Goal: Navigation & Orientation: Find specific page/section

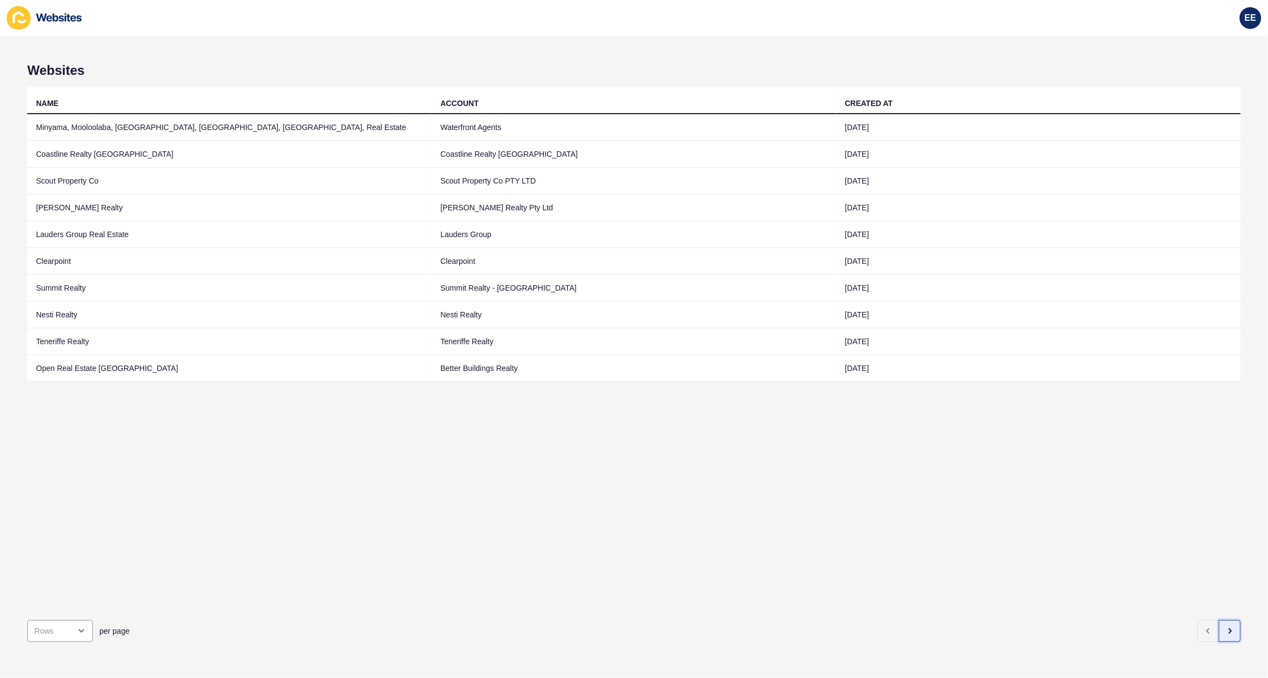
click at [1225, 626] on icon "button" at bounding box center [1229, 630] width 9 height 9
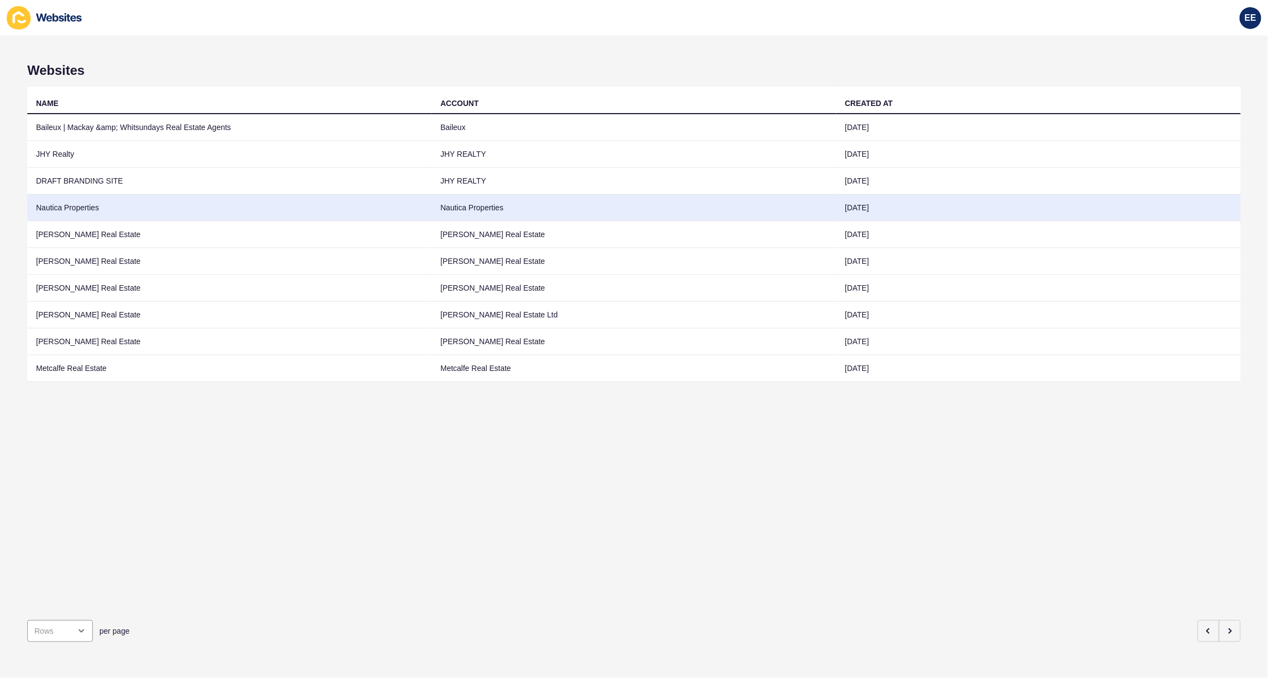
click at [94, 201] on td "Nautica Properties" at bounding box center [229, 207] width 405 height 27
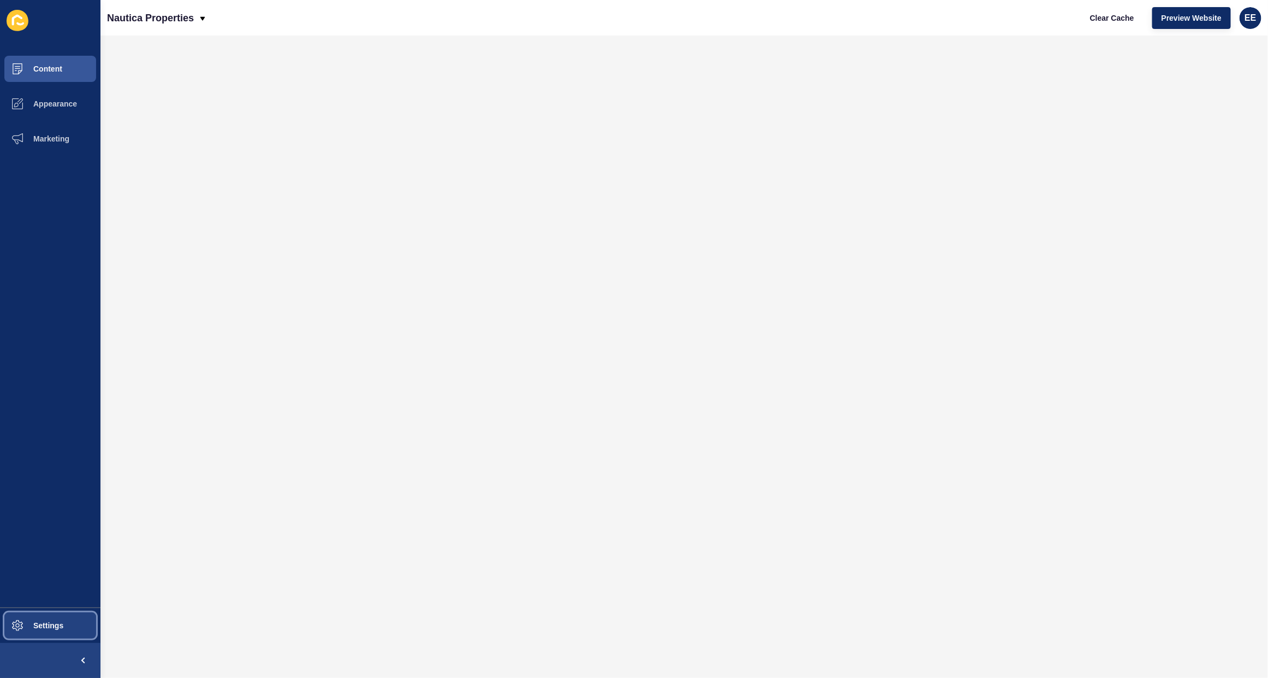
click at [58, 615] on button "Settings" at bounding box center [50, 625] width 100 height 35
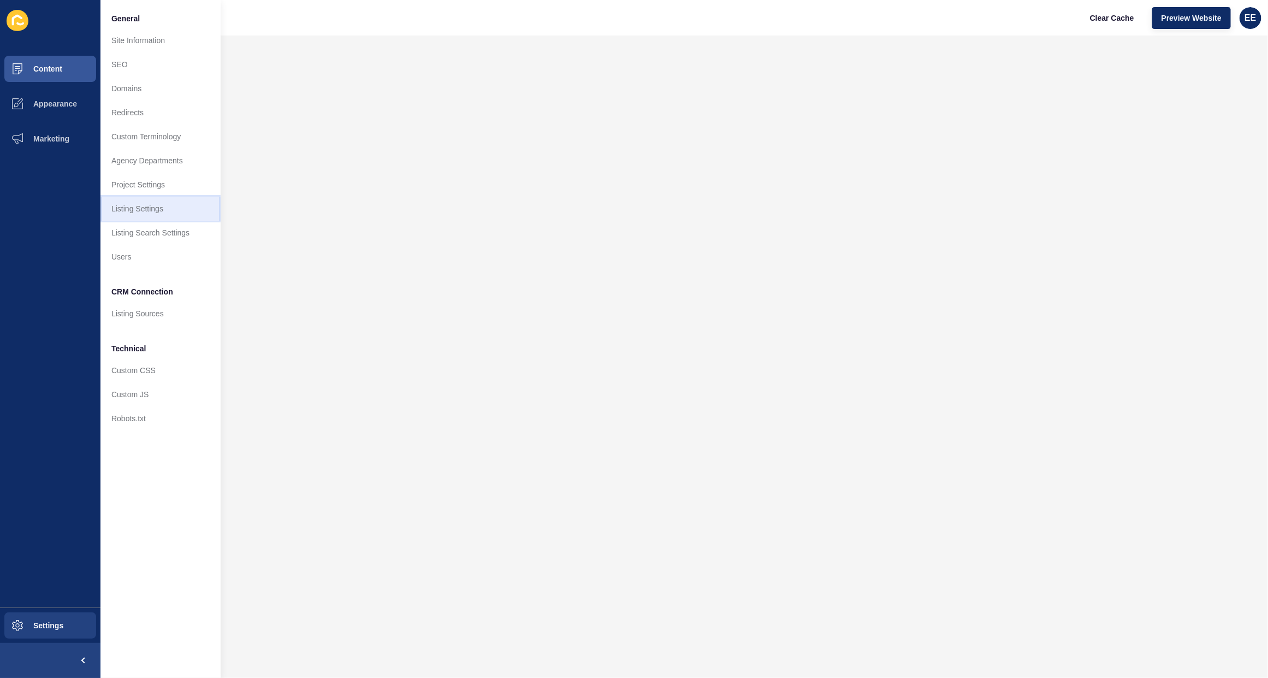
click at [139, 213] on link "Listing Settings" at bounding box center [160, 209] width 120 height 24
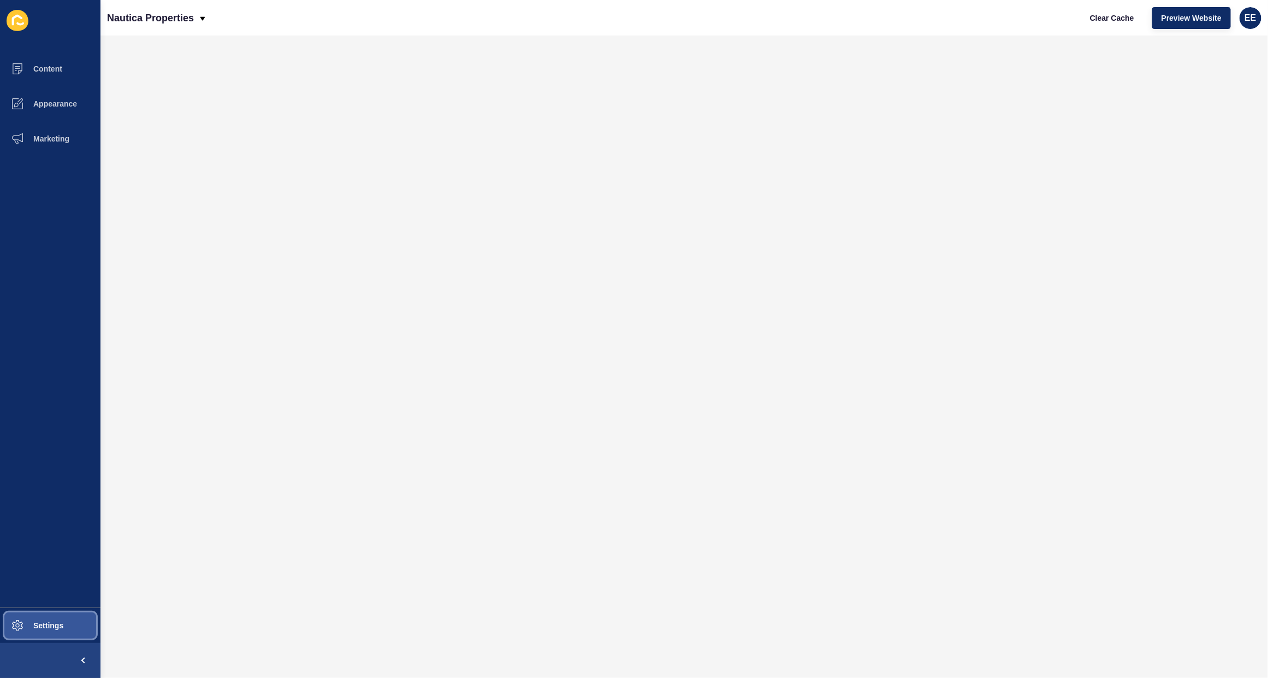
click at [44, 622] on span "Settings" at bounding box center [30, 625] width 65 height 9
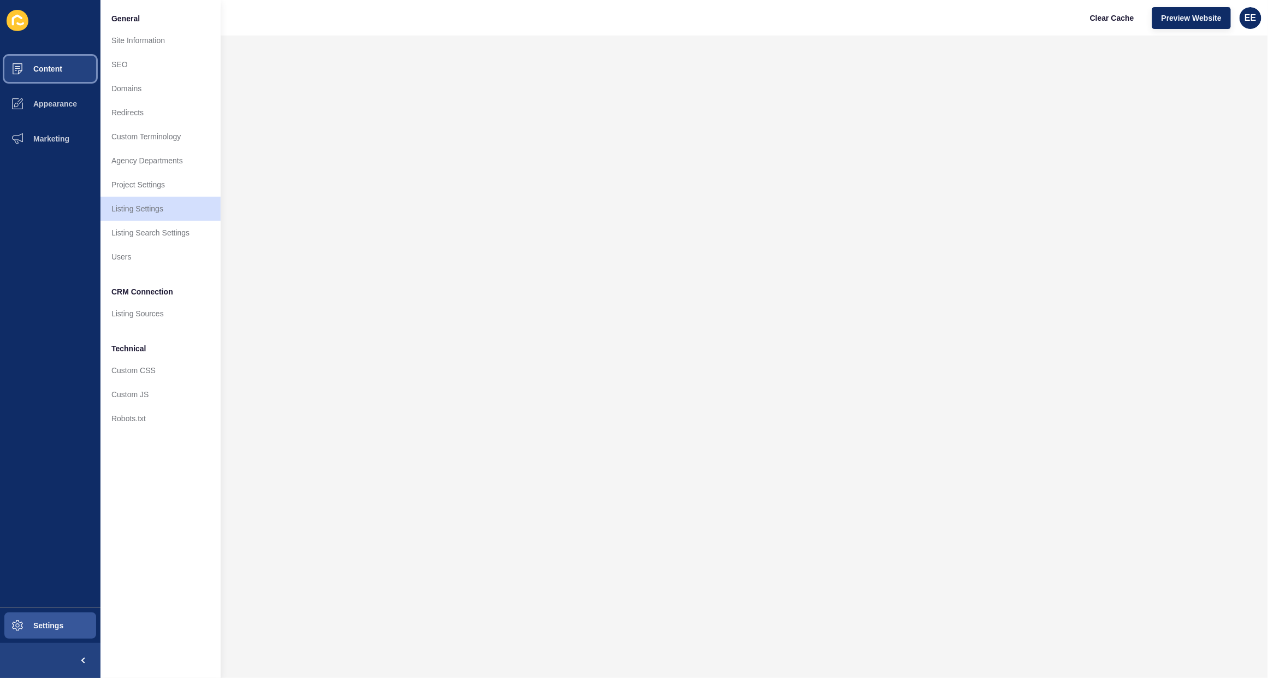
click at [49, 69] on span "Content" at bounding box center [30, 68] width 64 height 9
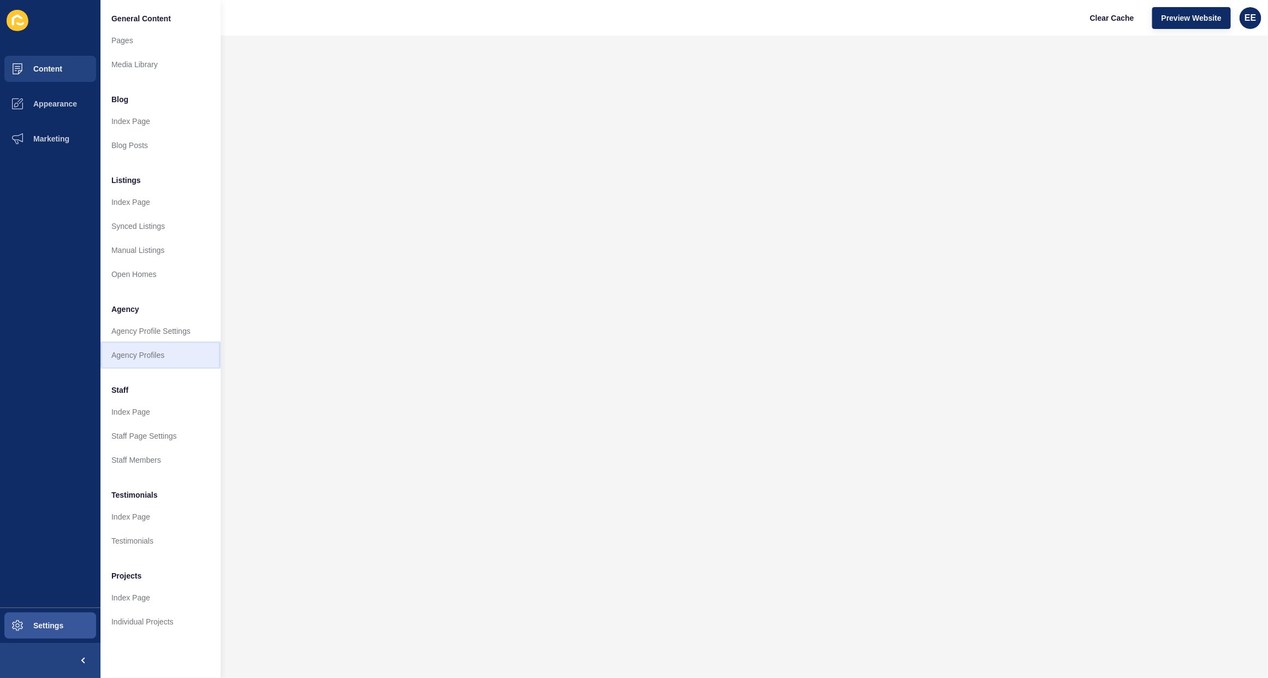
click at [137, 355] on link "Agency Profiles" at bounding box center [160, 355] width 120 height 24
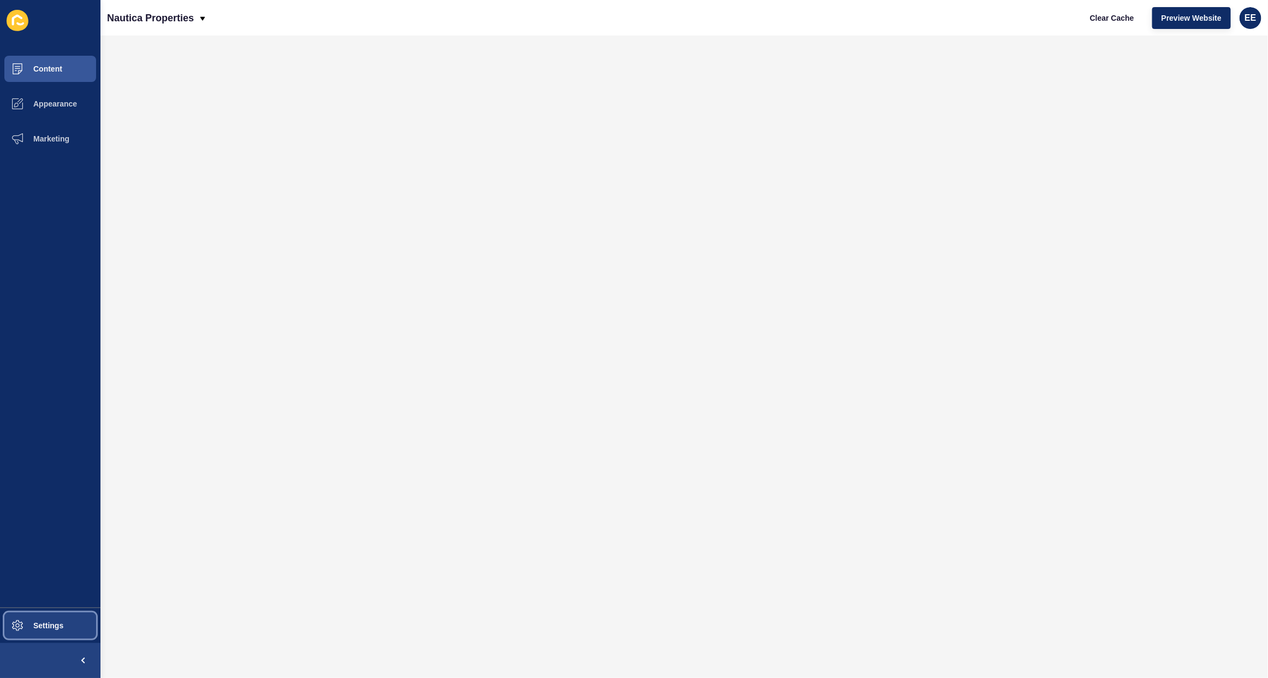
click at [50, 610] on button "Settings" at bounding box center [50, 625] width 100 height 35
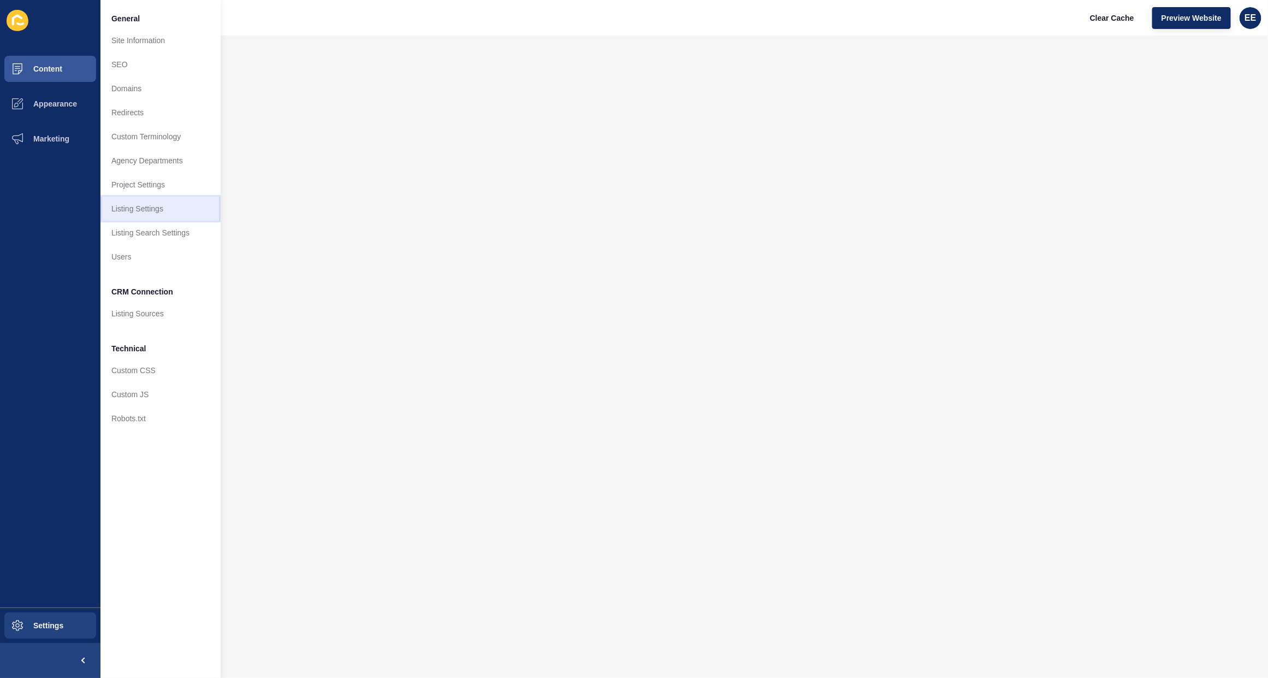
click at [131, 204] on link "Listing Settings" at bounding box center [160, 209] width 120 height 24
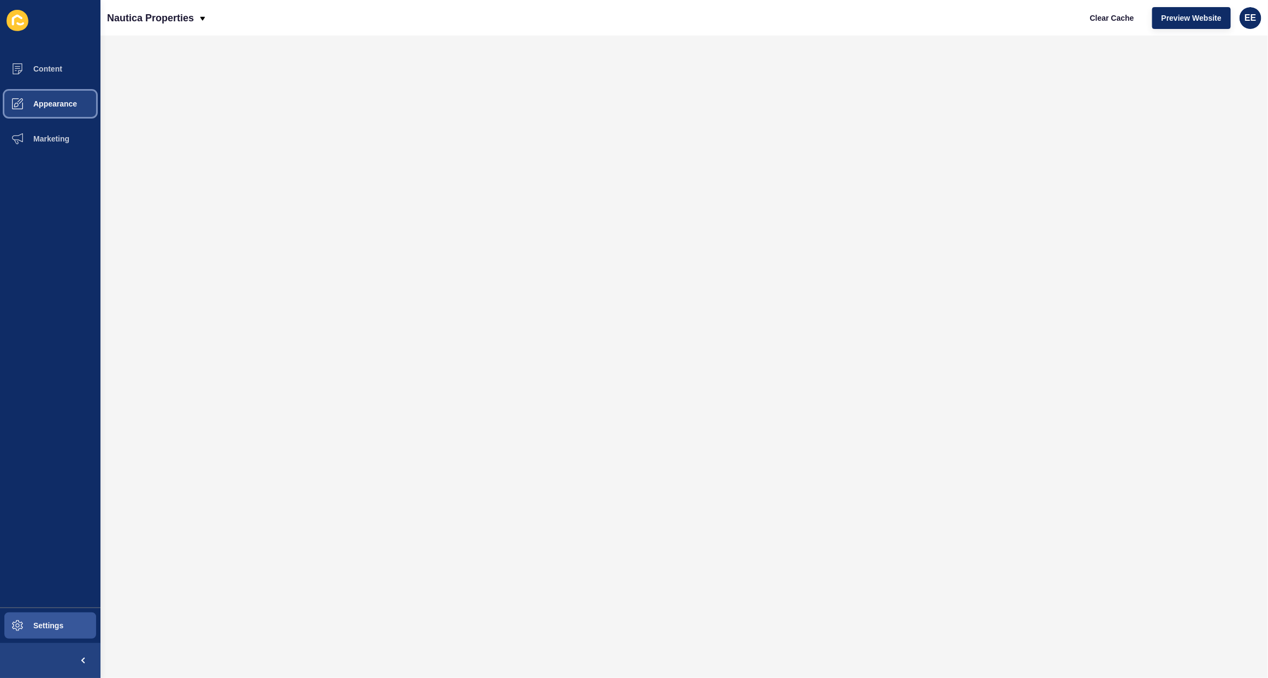
click at [49, 102] on span "Appearance" at bounding box center [37, 103] width 79 height 9
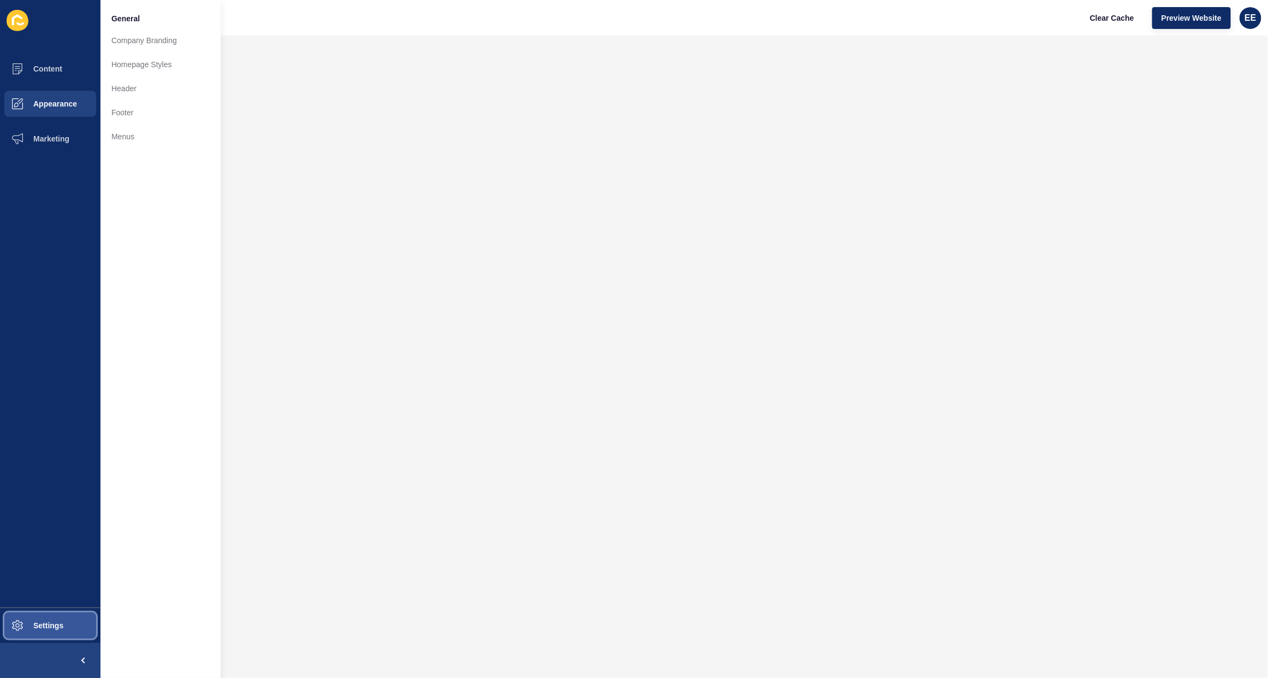
click at [54, 621] on span "Settings" at bounding box center [30, 625] width 65 height 9
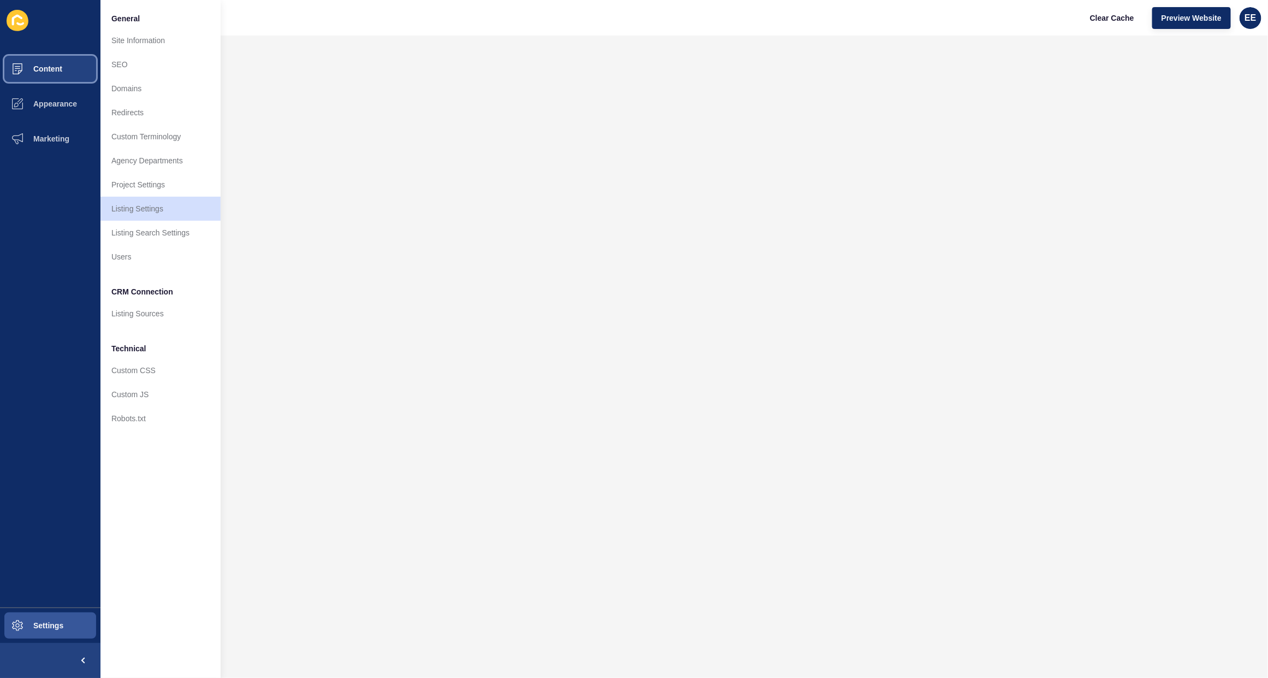
click at [48, 72] on span "Content" at bounding box center [30, 68] width 64 height 9
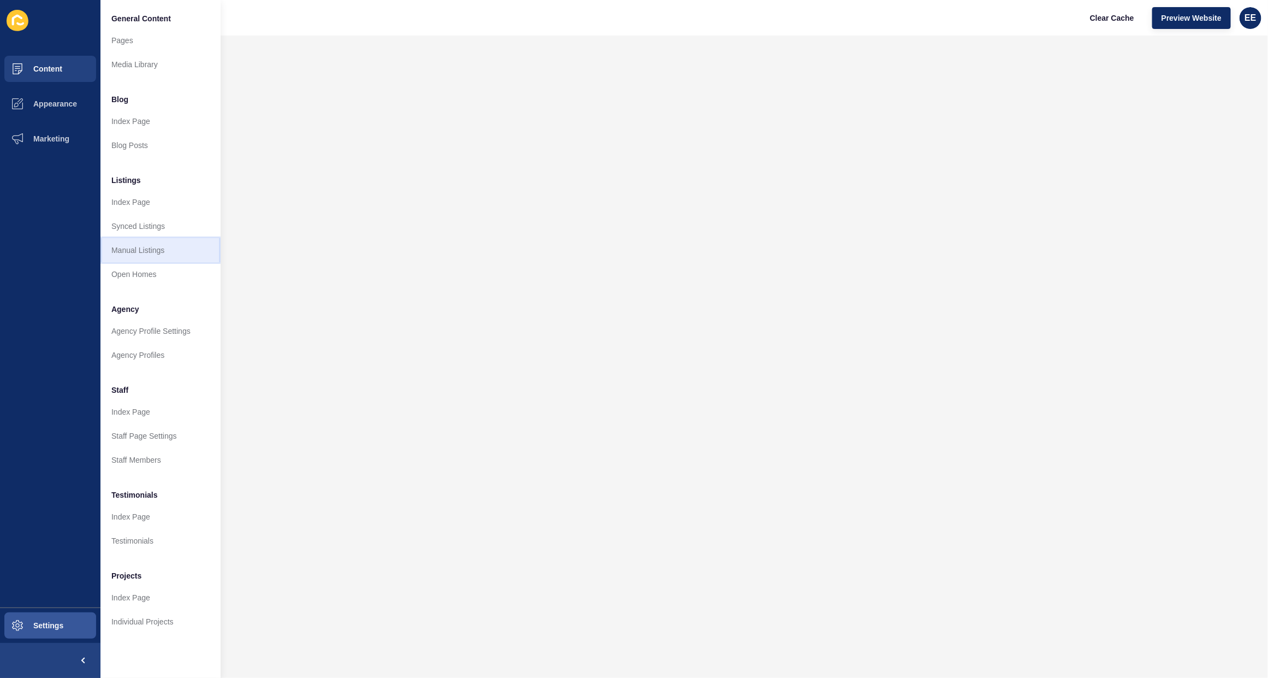
click at [134, 244] on link "Manual Listings" at bounding box center [160, 250] width 120 height 24
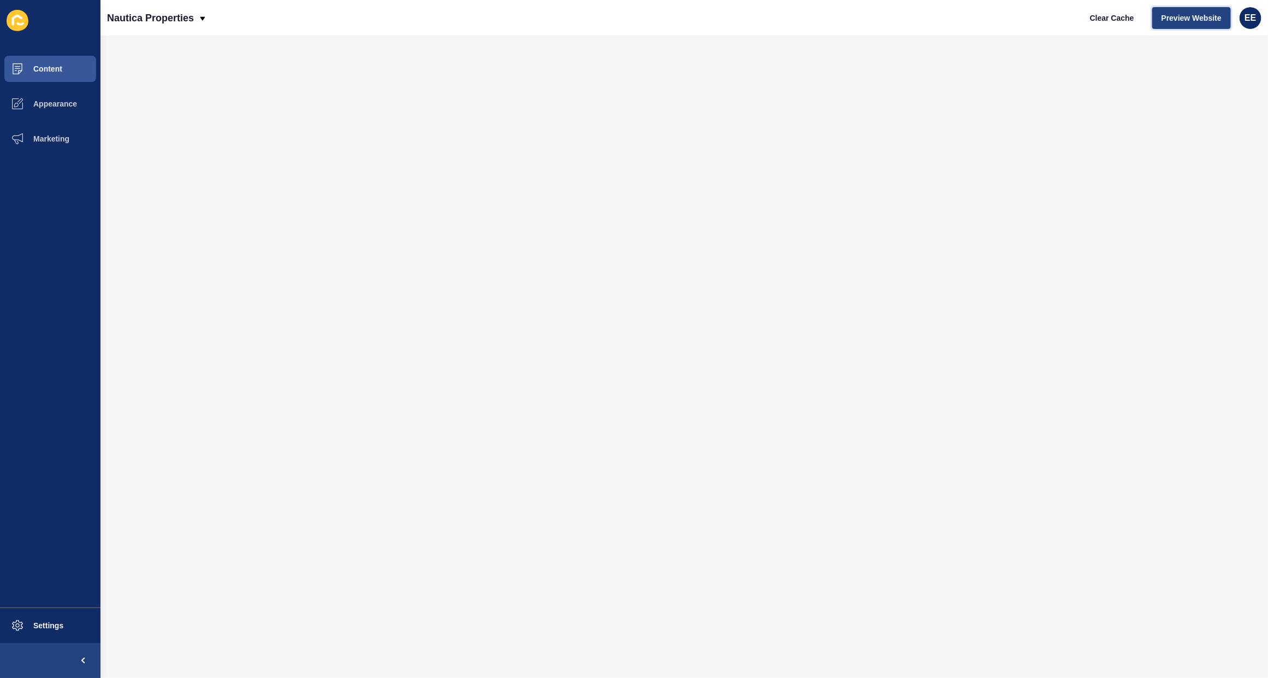
click at [1180, 15] on span "Preview Website" at bounding box center [1191, 18] width 60 height 11
click at [49, 72] on span "Content" at bounding box center [30, 68] width 64 height 9
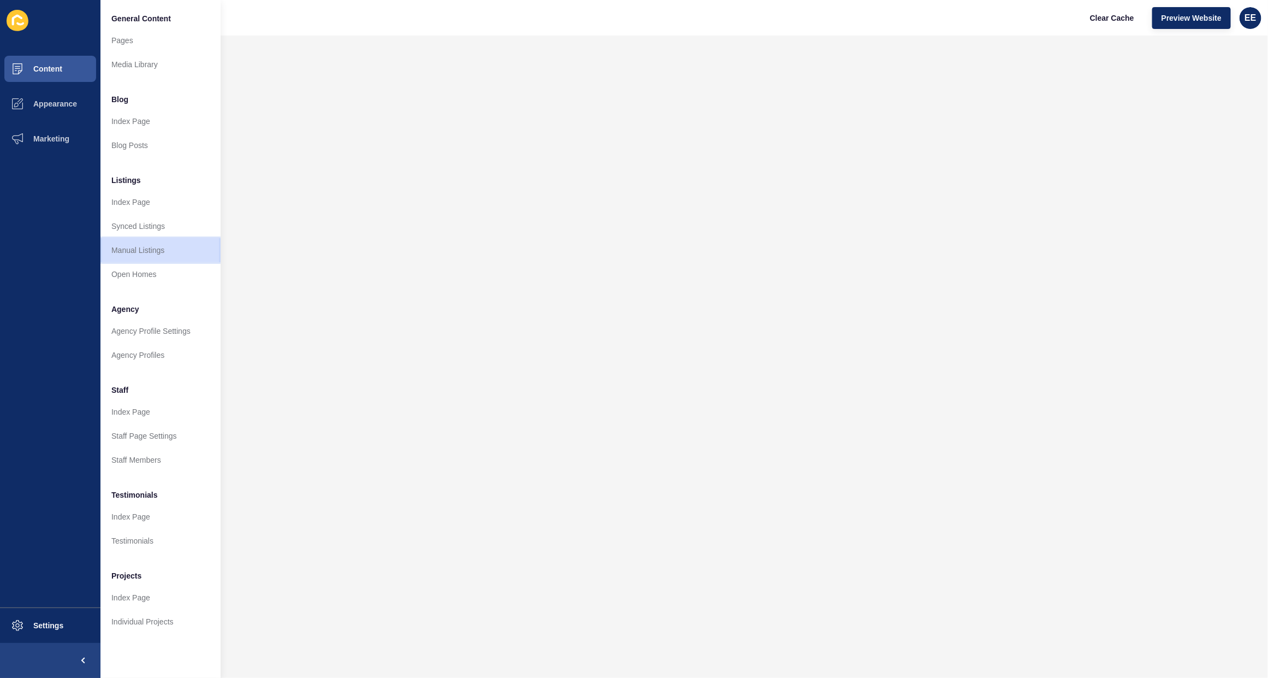
drag, startPoint x: 140, startPoint y: 250, endPoint x: 197, endPoint y: 252, distance: 57.4
click at [141, 250] on link "Manual Listings" at bounding box center [160, 250] width 120 height 24
